Goal: Task Accomplishment & Management: Manage account settings

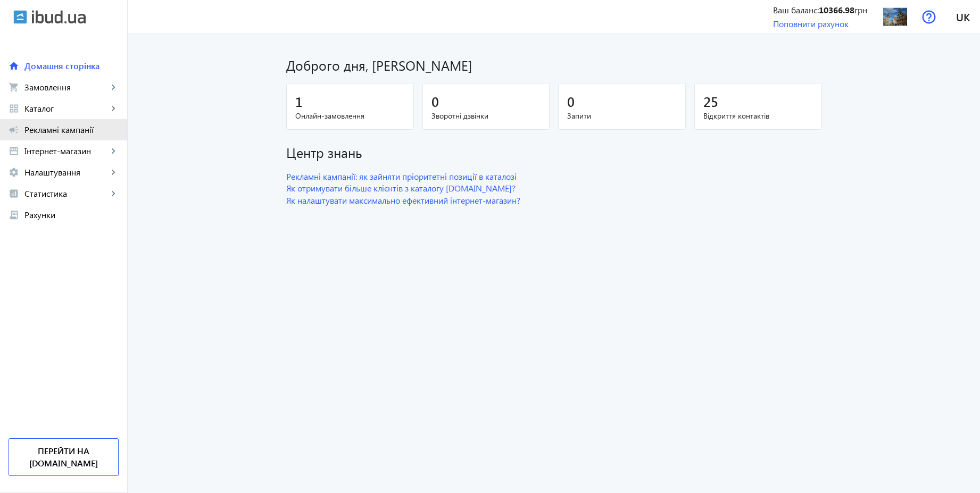
click at [67, 130] on span "Рекламні кампанії" at bounding box center [71, 129] width 94 height 11
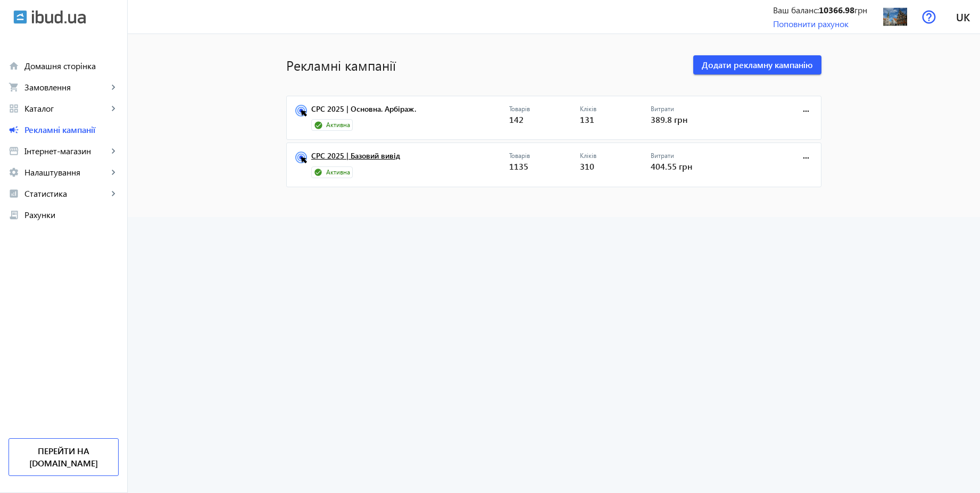
click at [375, 159] on link "CPC 2025 | Базовий вивід" at bounding box center [410, 159] width 198 height 15
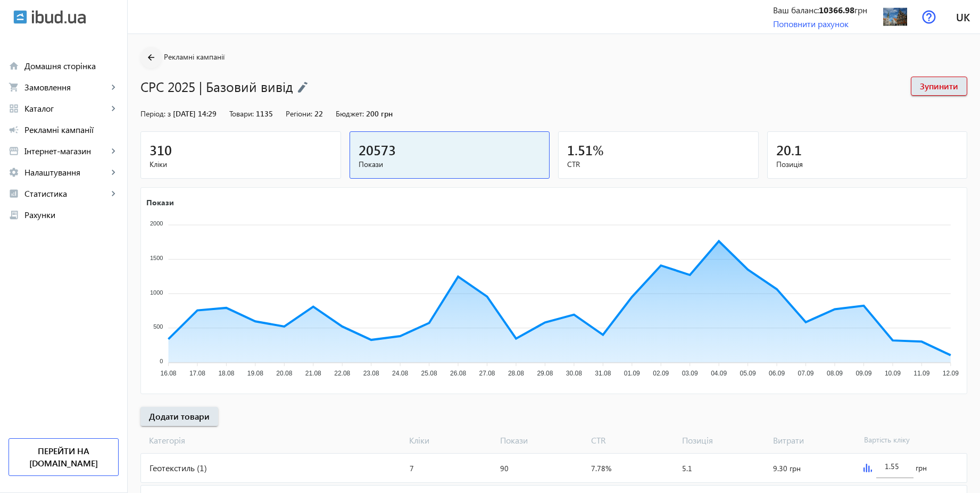
click at [146, 56] on mat-icon "arrow_back" at bounding box center [151, 57] width 13 height 13
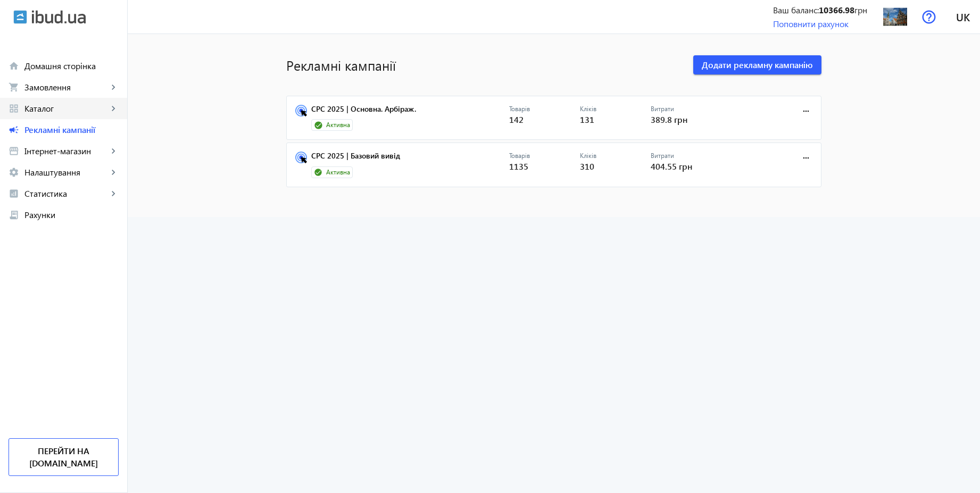
click at [67, 111] on span "Каталог" at bounding box center [66, 108] width 84 height 11
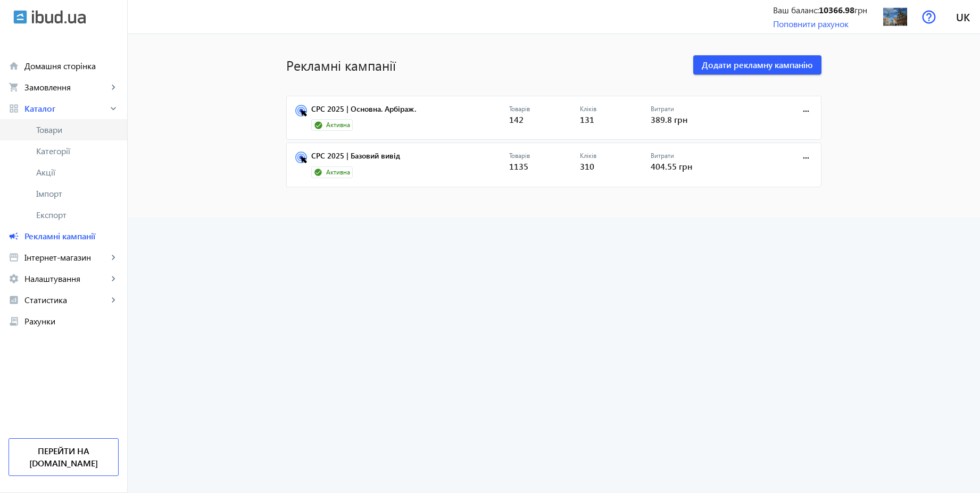
click at [68, 122] on link "Товари" at bounding box center [63, 129] width 127 height 21
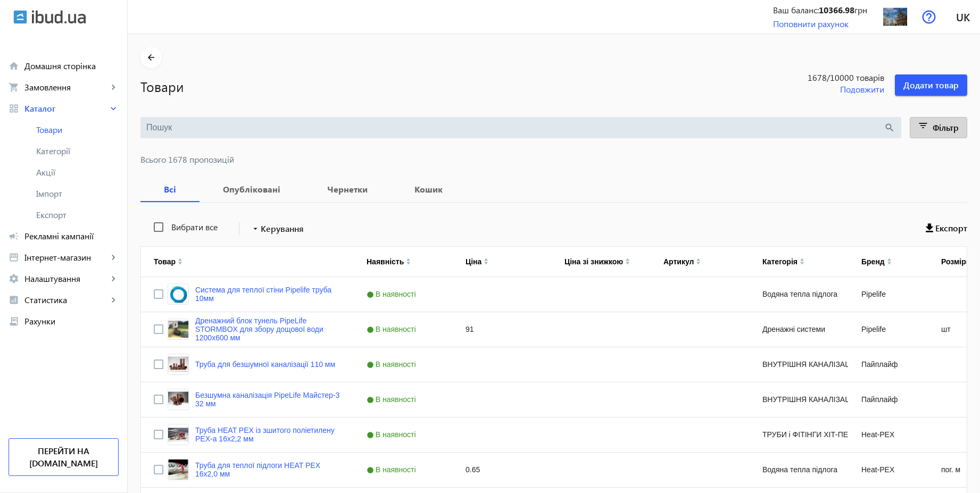
click at [941, 129] on span "Фільтр" at bounding box center [946, 127] width 26 height 11
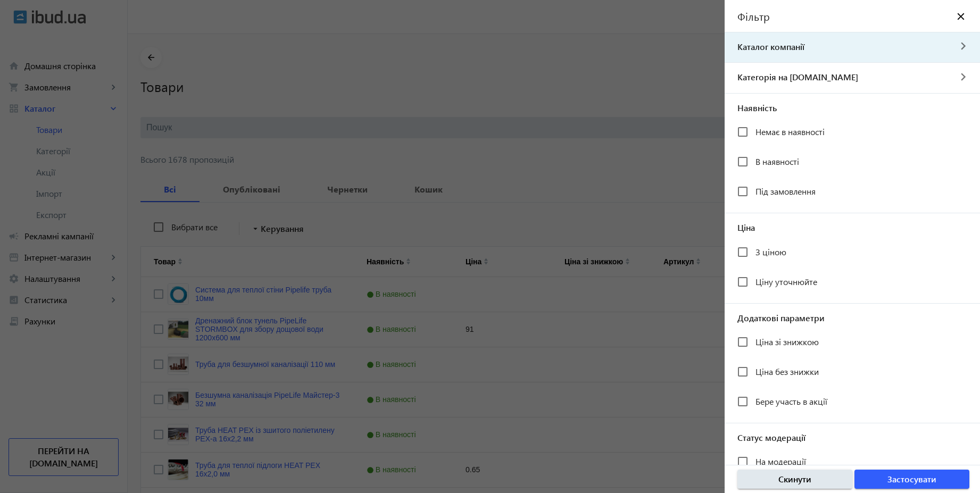
click at [958, 43] on mat-icon "navigate_next" at bounding box center [963, 46] width 26 height 11
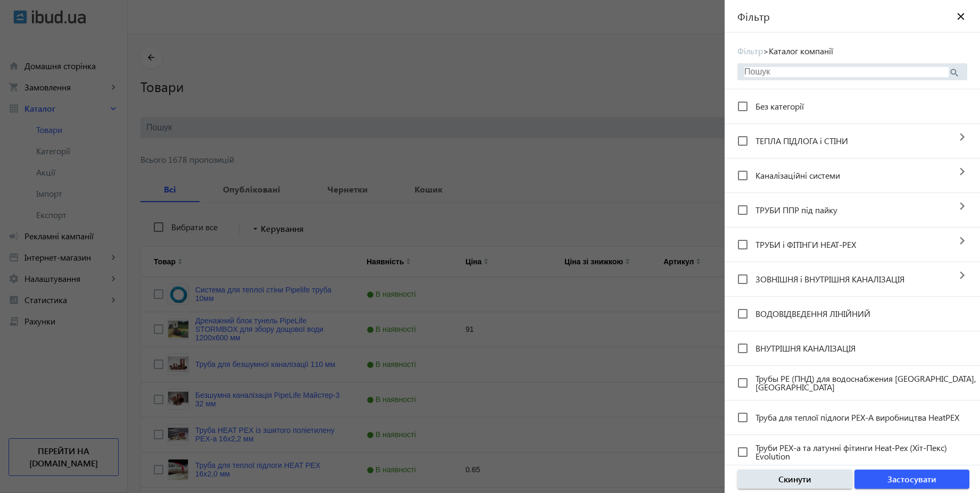
click at [537, 68] on div at bounding box center [490, 246] width 980 height 493
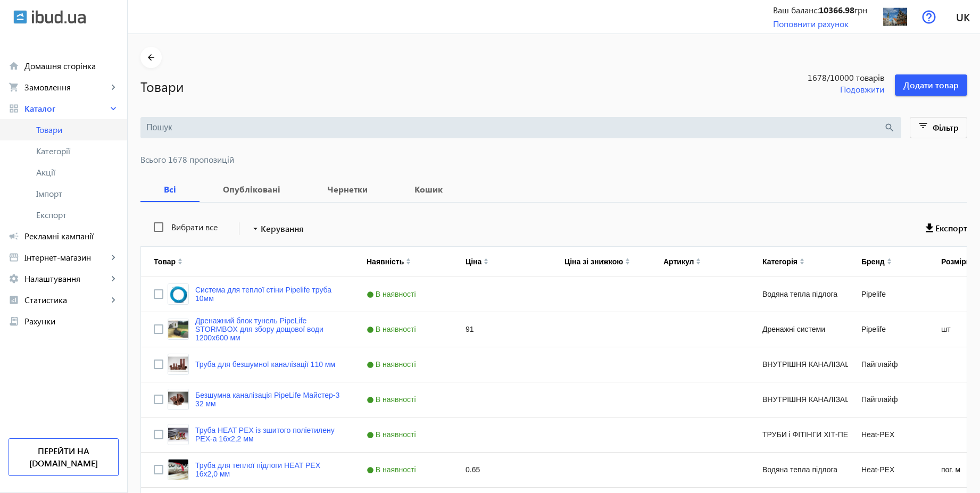
click at [55, 133] on span "Товари" at bounding box center [77, 129] width 82 height 11
click at [955, 127] on span "Фільтр" at bounding box center [946, 127] width 26 height 11
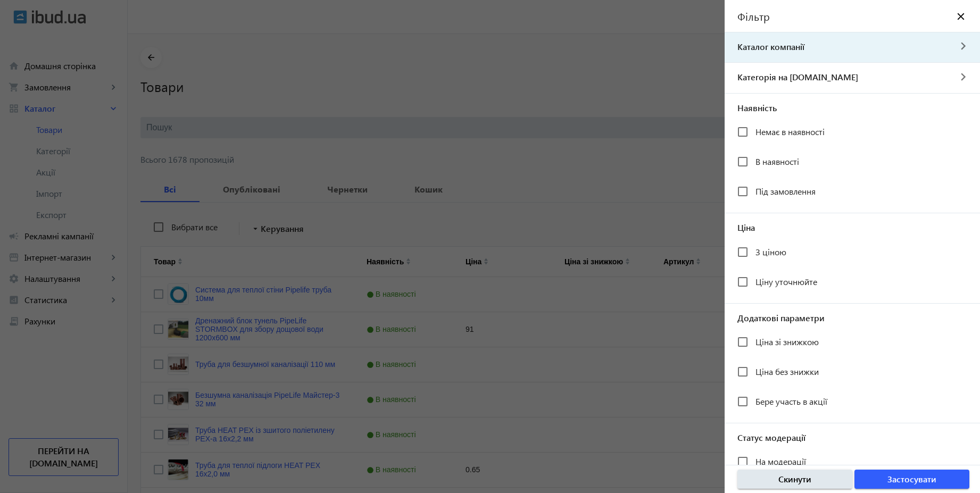
click at [831, 45] on span "Каталог компанії" at bounding box center [838, 47] width 226 height 12
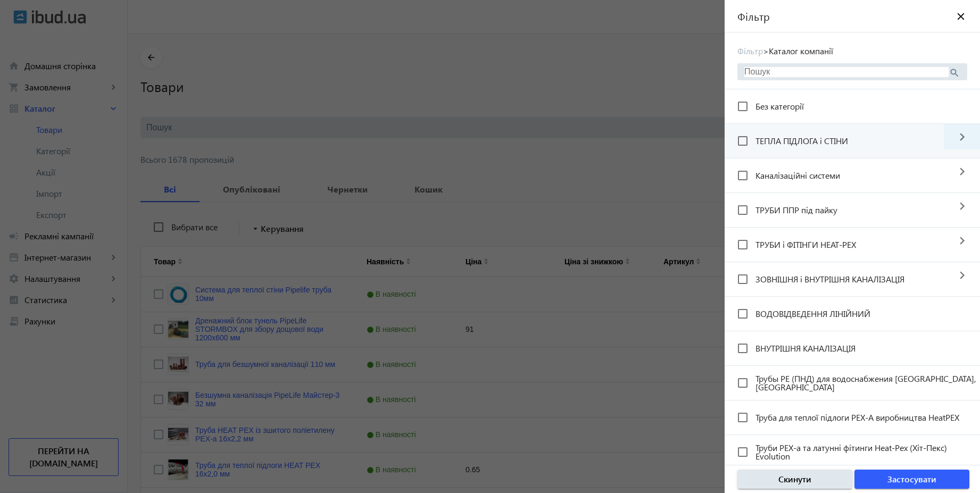
click at [958, 138] on mat-icon "navigate_next" at bounding box center [962, 137] width 36 height 26
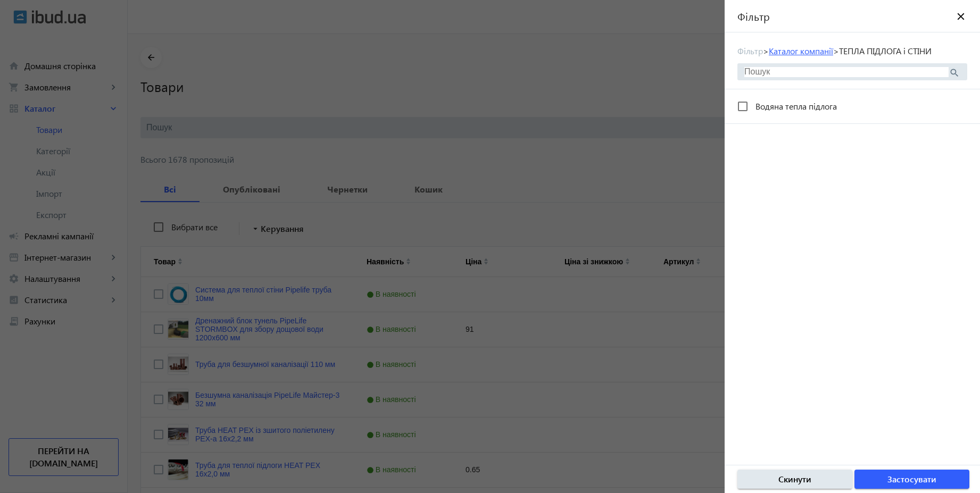
click at [831, 50] on link "Каталог компанії" at bounding box center [801, 50] width 64 height 11
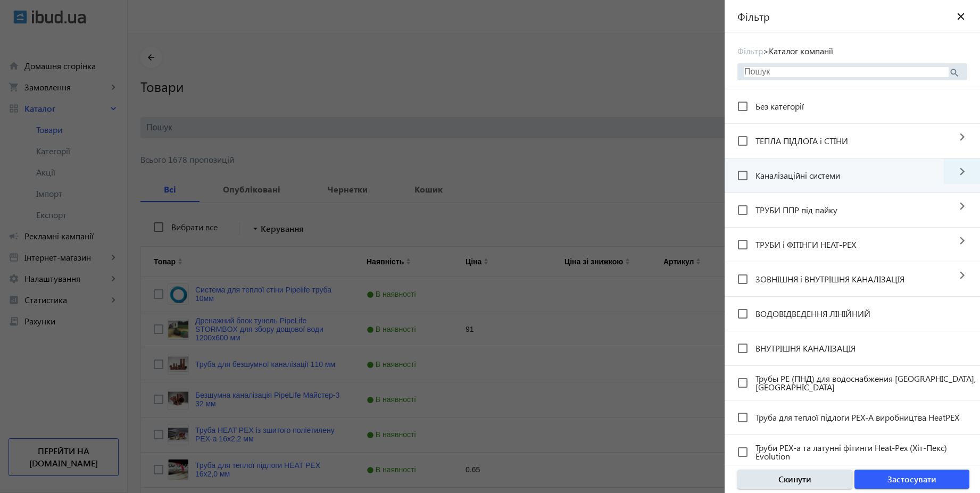
click at [956, 171] on mat-icon "navigate_next" at bounding box center [962, 172] width 36 height 26
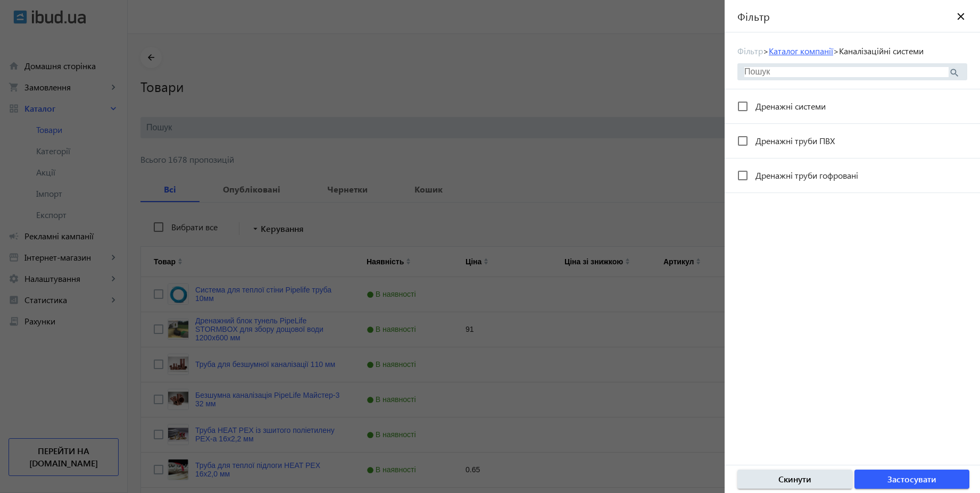
click at [831, 52] on link "Каталог компанії" at bounding box center [801, 50] width 64 height 11
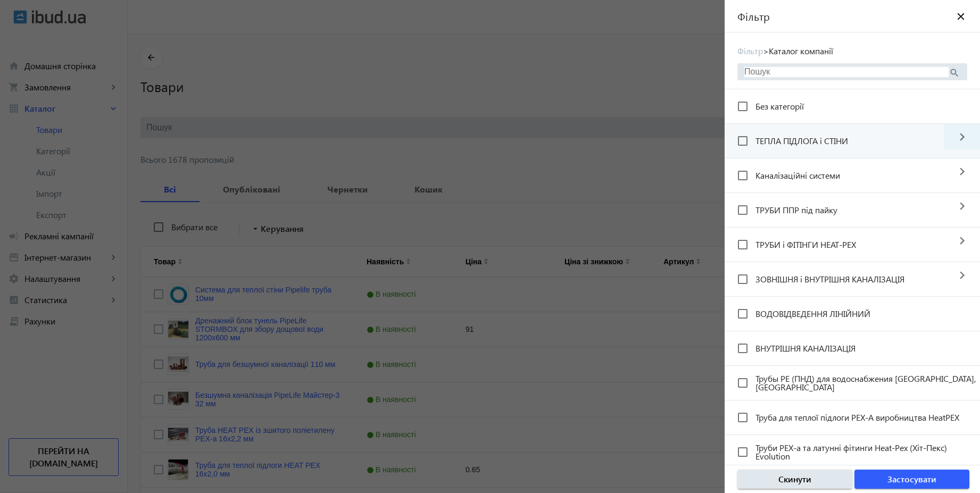
click at [960, 139] on mat-icon "navigate_next" at bounding box center [962, 137] width 36 height 26
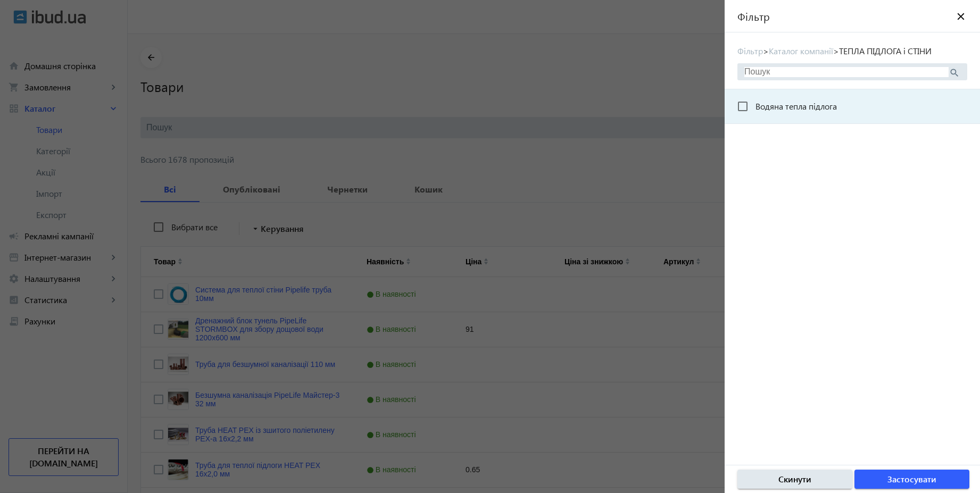
click at [770, 107] on span "Водяна тепла підлога" at bounding box center [795, 106] width 81 height 11
click at [753, 107] on input "Водяна тепла підлога" at bounding box center [742, 106] width 21 height 21
checkbox input "true"
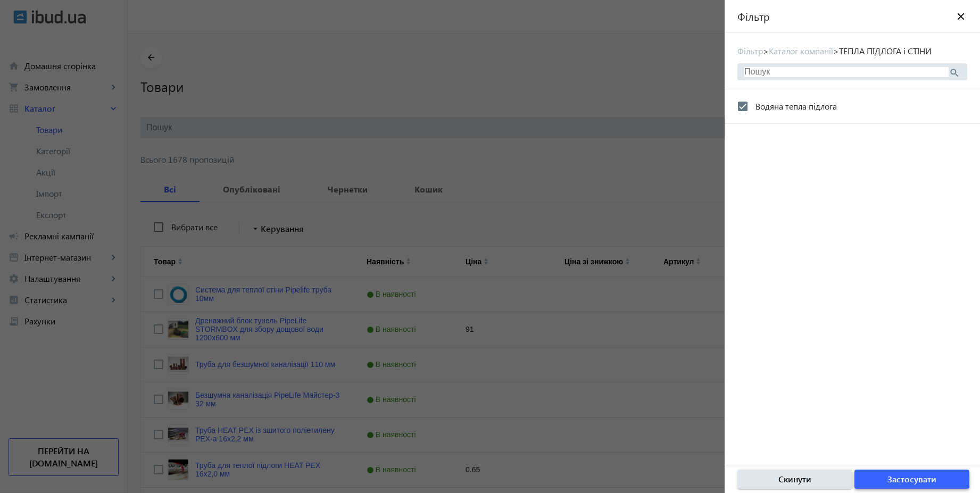
click at [911, 484] on span "Застосувати" at bounding box center [911, 479] width 49 height 12
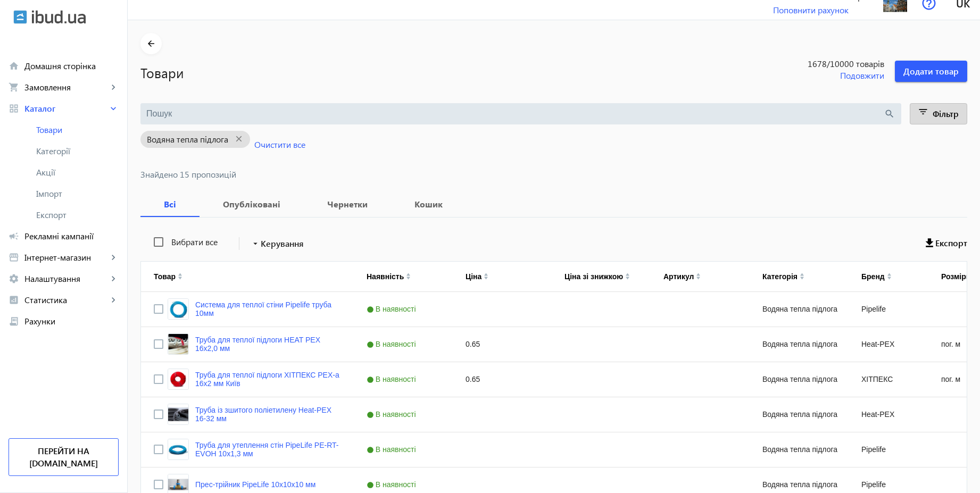
scroll to position [12, 0]
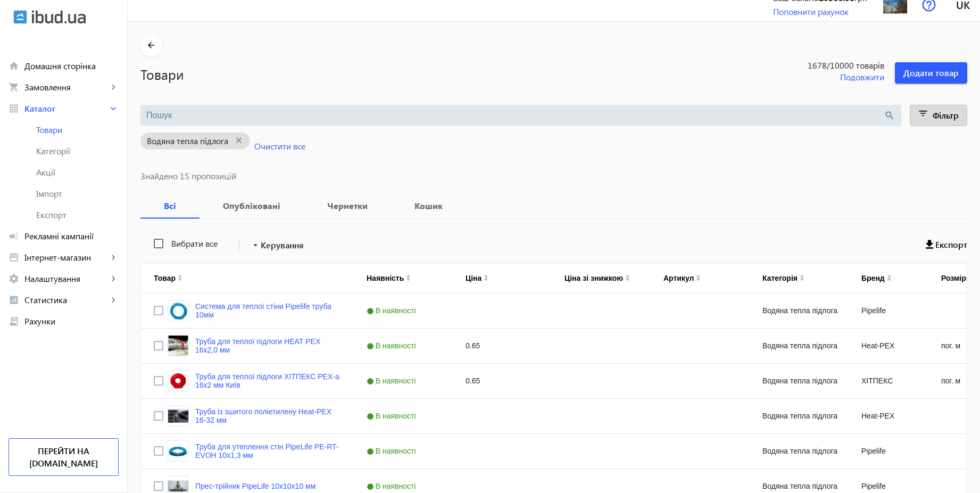
click at [947, 114] on span "Фільтр" at bounding box center [946, 115] width 26 height 11
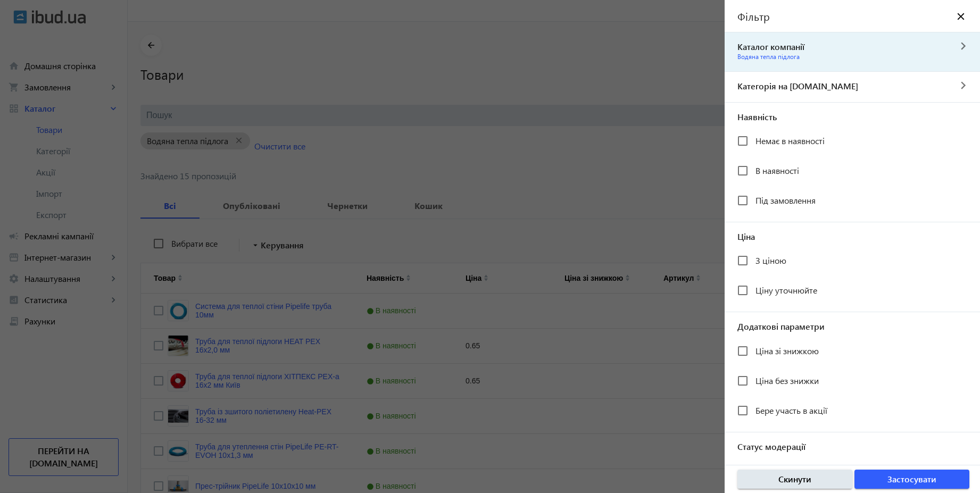
click at [952, 42] on mat-icon "navigate_next" at bounding box center [963, 46] width 26 height 11
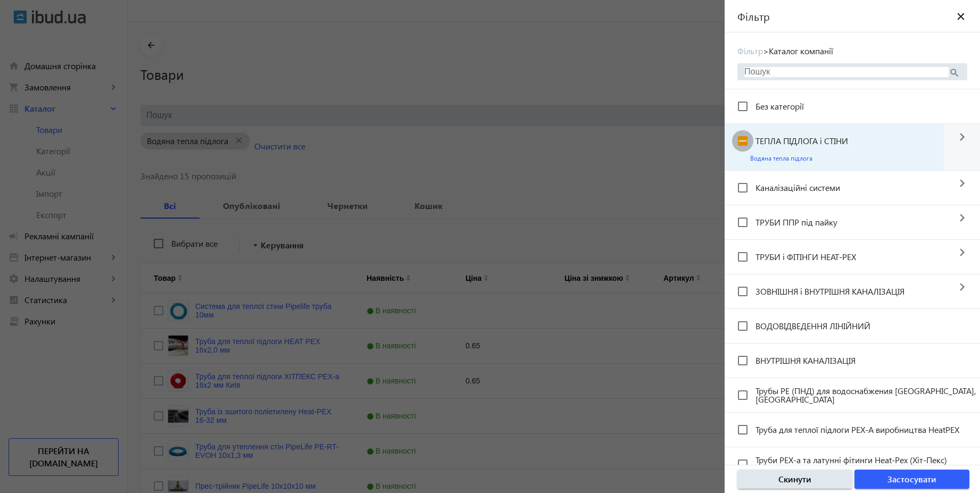
click at [743, 142] on input "ТЕПЛА ПІДЛОГА і СТІНИ" at bounding box center [742, 140] width 21 height 21
click at [745, 139] on input "ТЕПЛА ПІДЛОГА і СТІНИ" at bounding box center [742, 140] width 21 height 21
checkbox input "false"
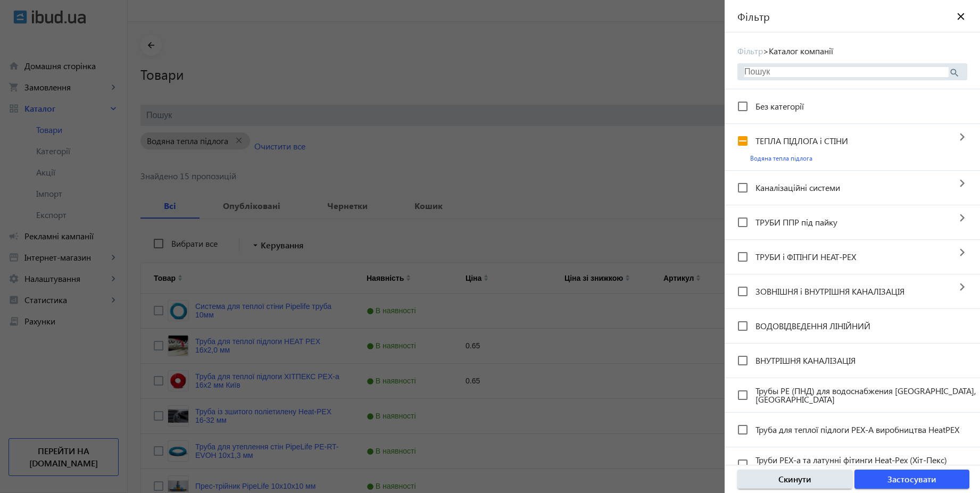
click at [585, 153] on div at bounding box center [490, 246] width 980 height 493
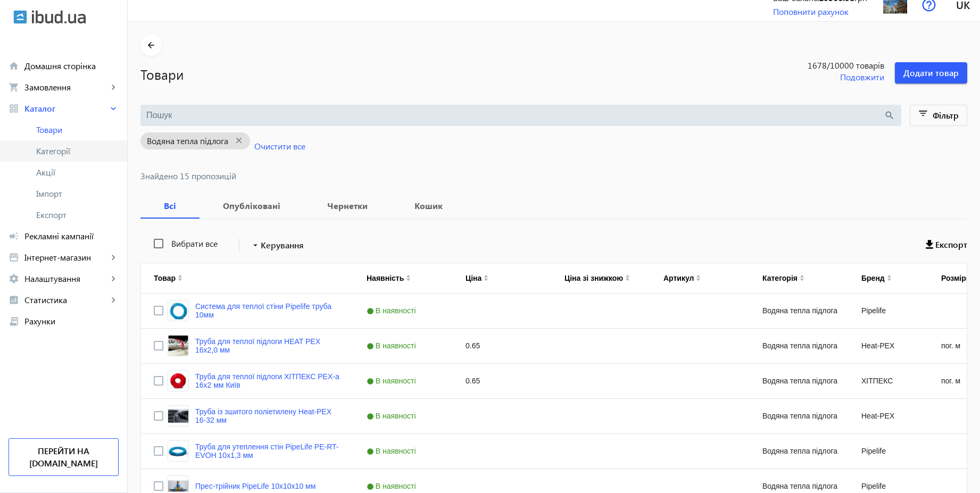
click at [63, 150] on span "Категорії" at bounding box center [77, 151] width 82 height 11
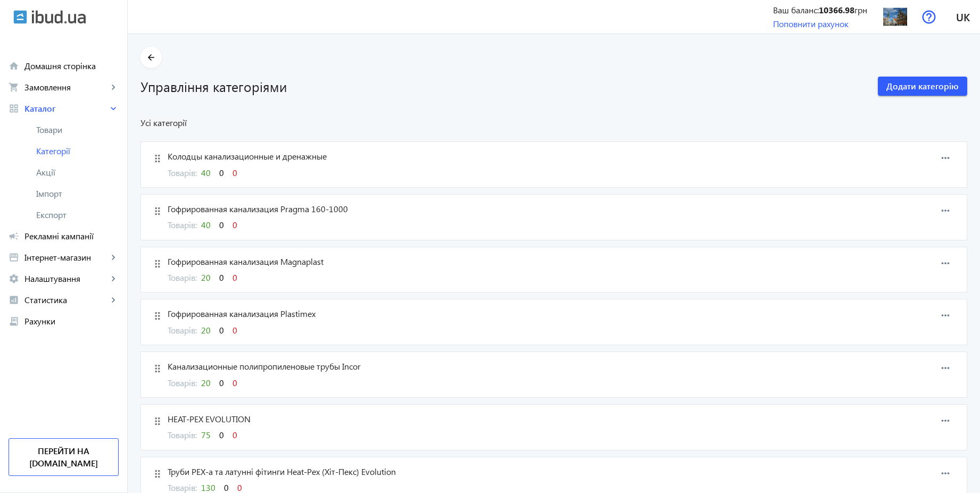
click at [204, 277] on span "20" at bounding box center [206, 277] width 10 height 11
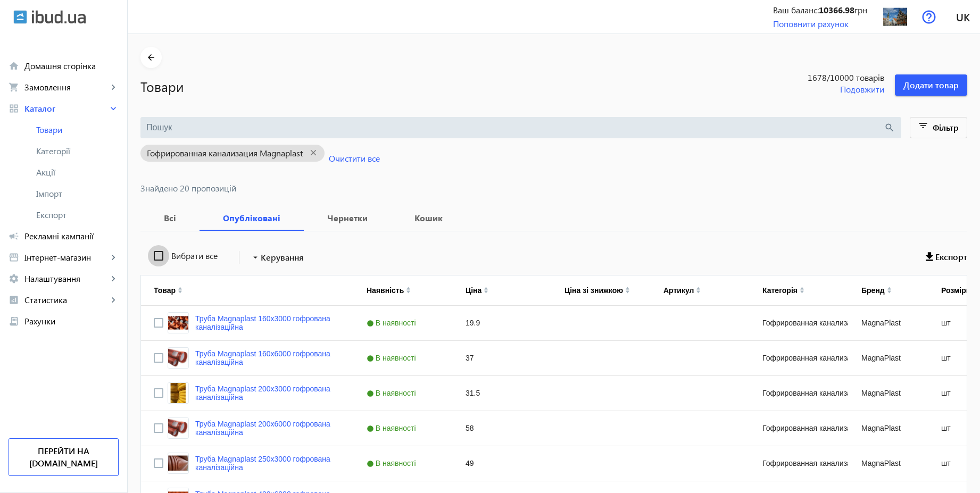
click at [153, 258] on input "Вибрати все" at bounding box center [158, 255] width 21 height 21
checkbox input "true"
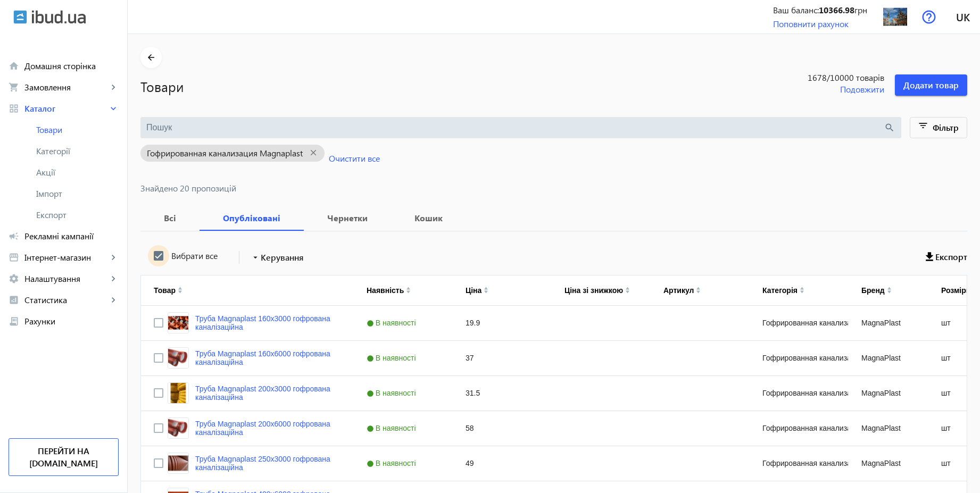
checkbox input "true"
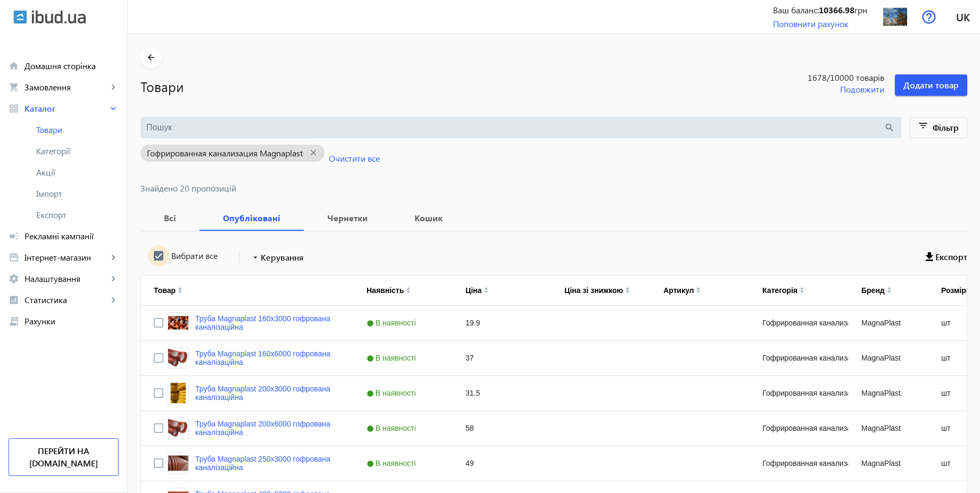
checkbox input "true"
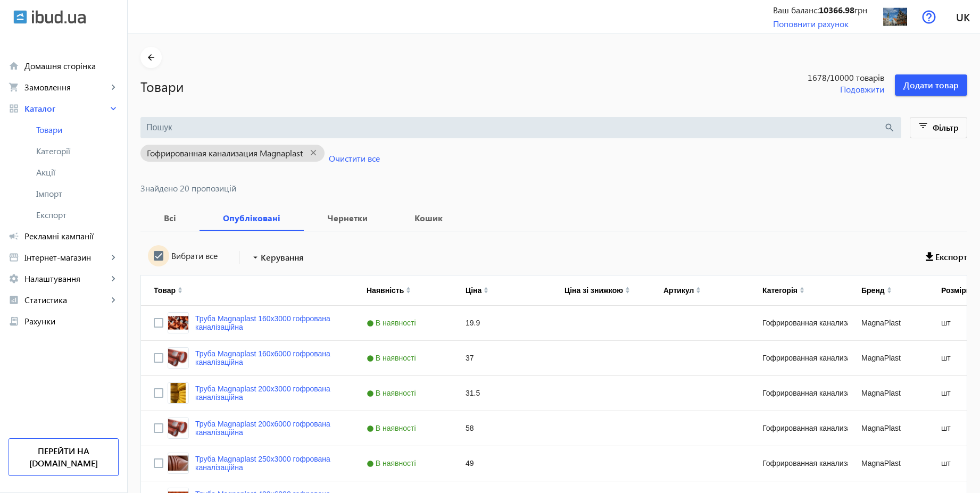
checkbox input "true"
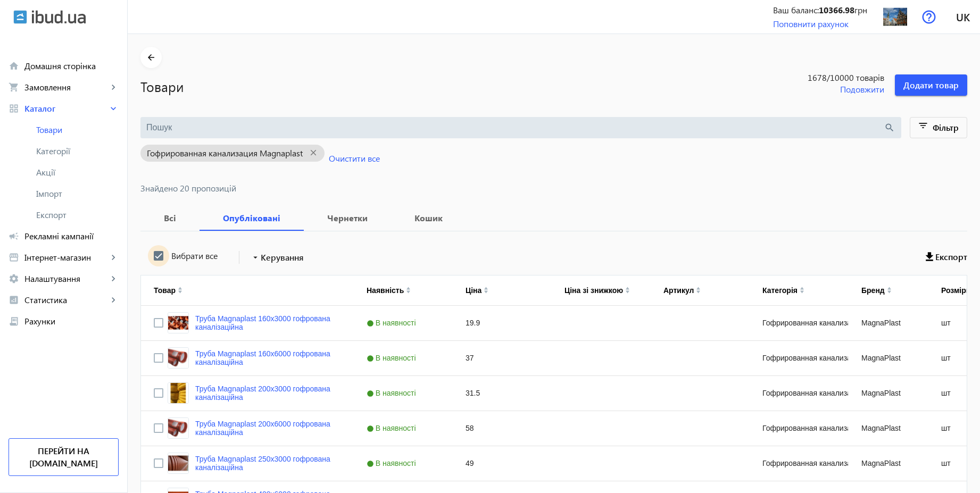
checkbox input "true"
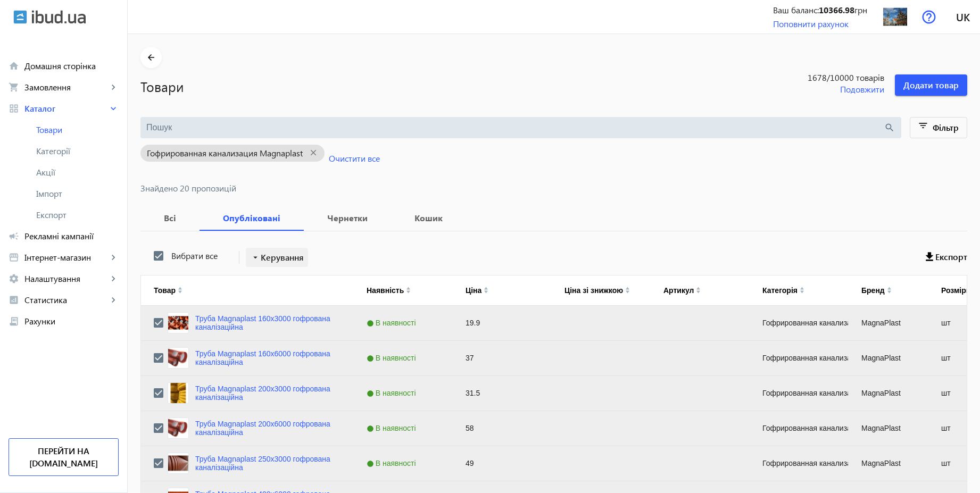
click at [282, 261] on span "Керування" at bounding box center [282, 257] width 43 height 13
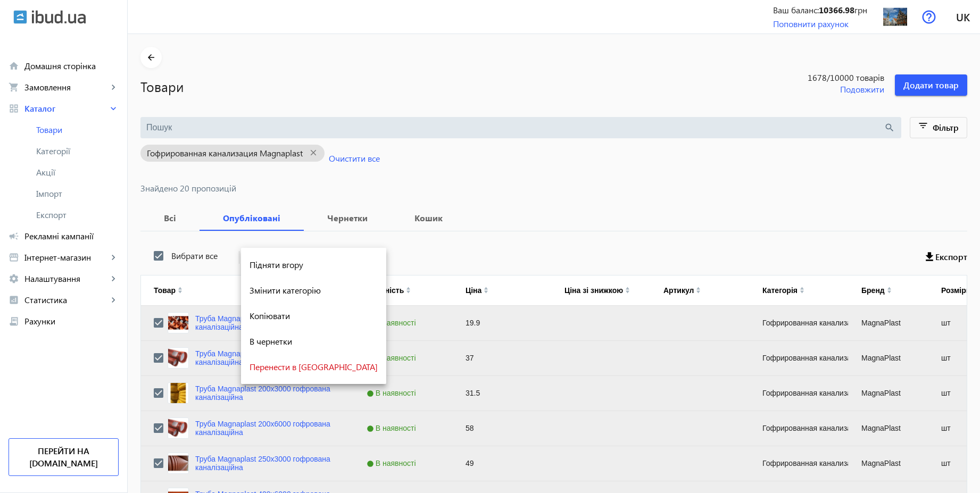
click at [63, 151] on div at bounding box center [490, 246] width 980 height 493
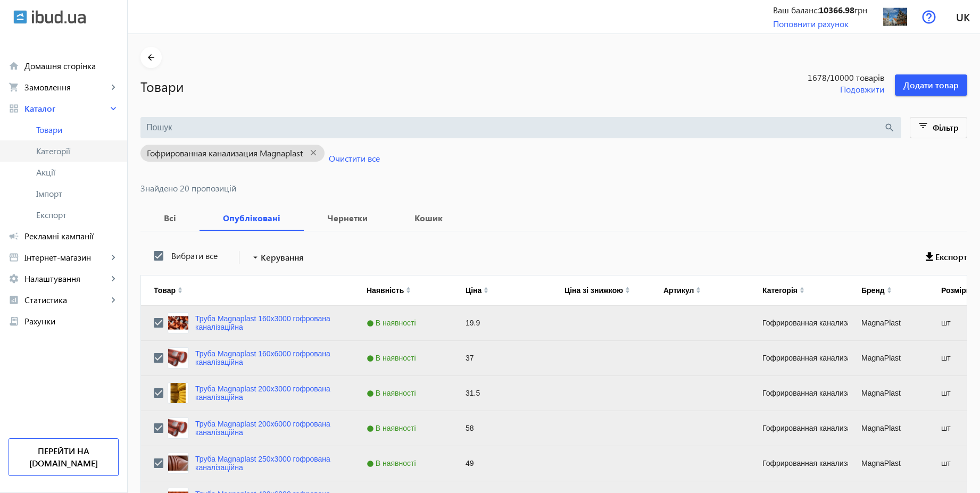
click at [60, 151] on span "Категорії" at bounding box center [77, 151] width 82 height 11
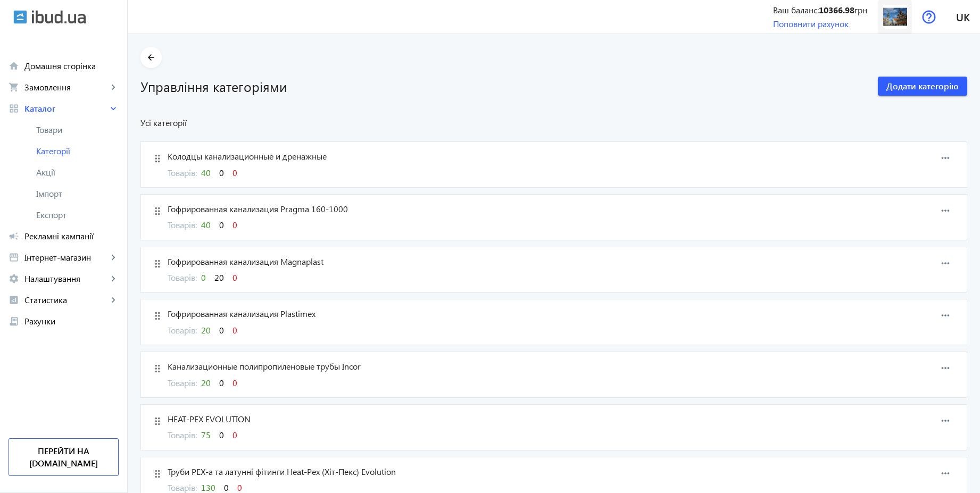
click at [899, 23] on img at bounding box center [895, 17] width 24 height 24
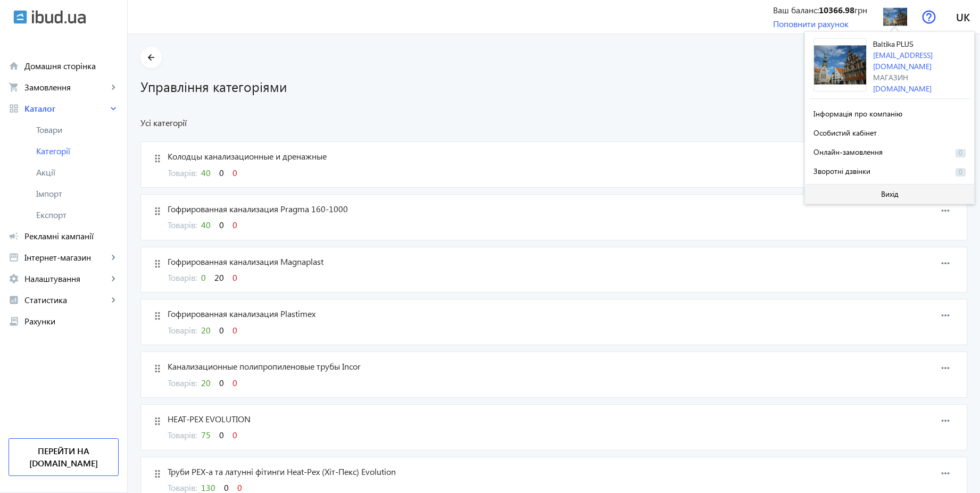
click at [878, 189] on span at bounding box center [889, 194] width 169 height 26
